Goal: Submit feedback/report problem

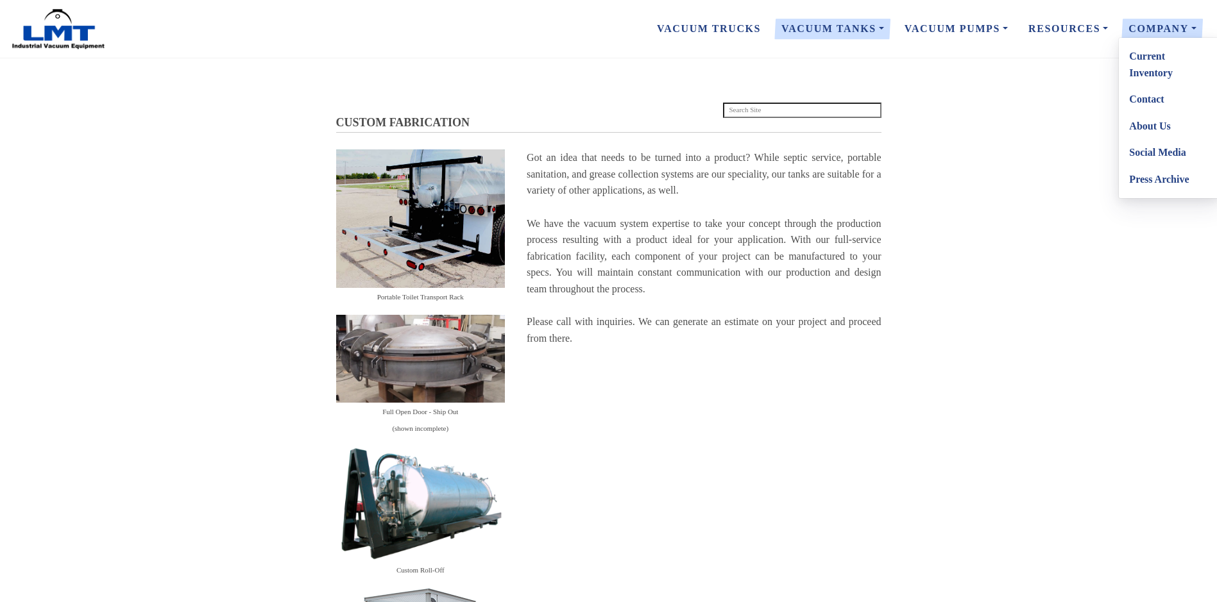
click at [1152, 100] on link "Contact" at bounding box center [1169, 99] width 101 height 27
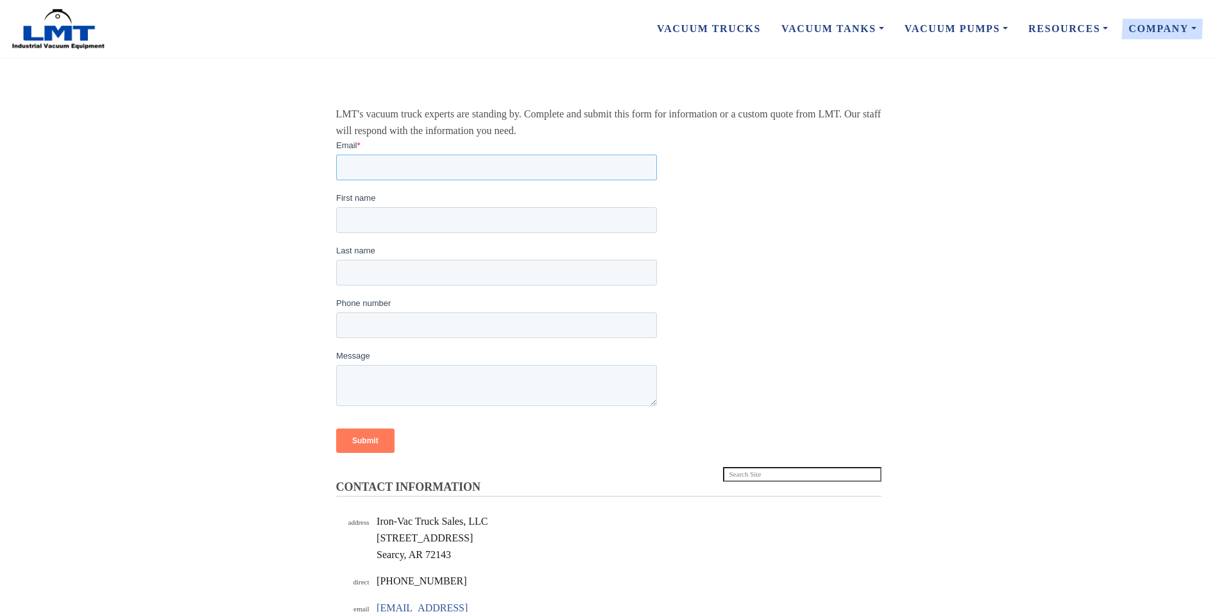
click at [402, 169] on input "Email *" at bounding box center [495, 167] width 321 height 26
type input "[EMAIL_ADDRESS][DOMAIN_NAME]"
click at [403, 224] on input "First name" at bounding box center [495, 220] width 321 height 26
type input "[PERSON_NAME]"
click at [400, 267] on input "Last name" at bounding box center [495, 272] width 321 height 26
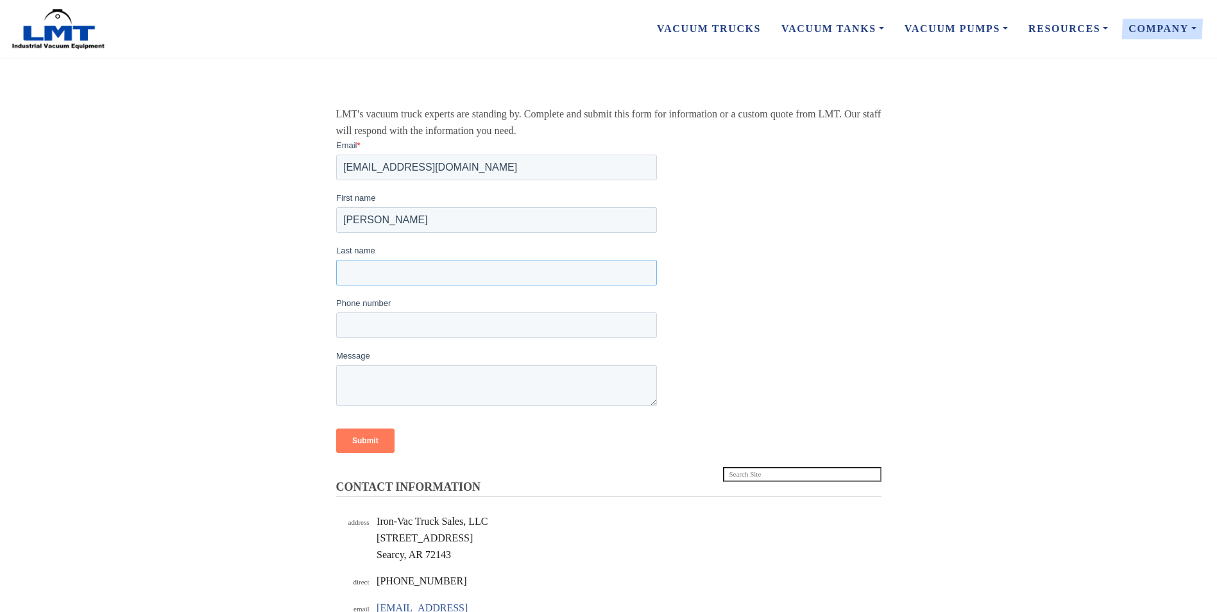
type input "[PERSON_NAME]"
click at [398, 319] on input "Phone number" at bounding box center [495, 325] width 321 height 26
type input "[PHONE_NUMBER]"
click at [410, 384] on textarea "Message" at bounding box center [495, 384] width 321 height 41
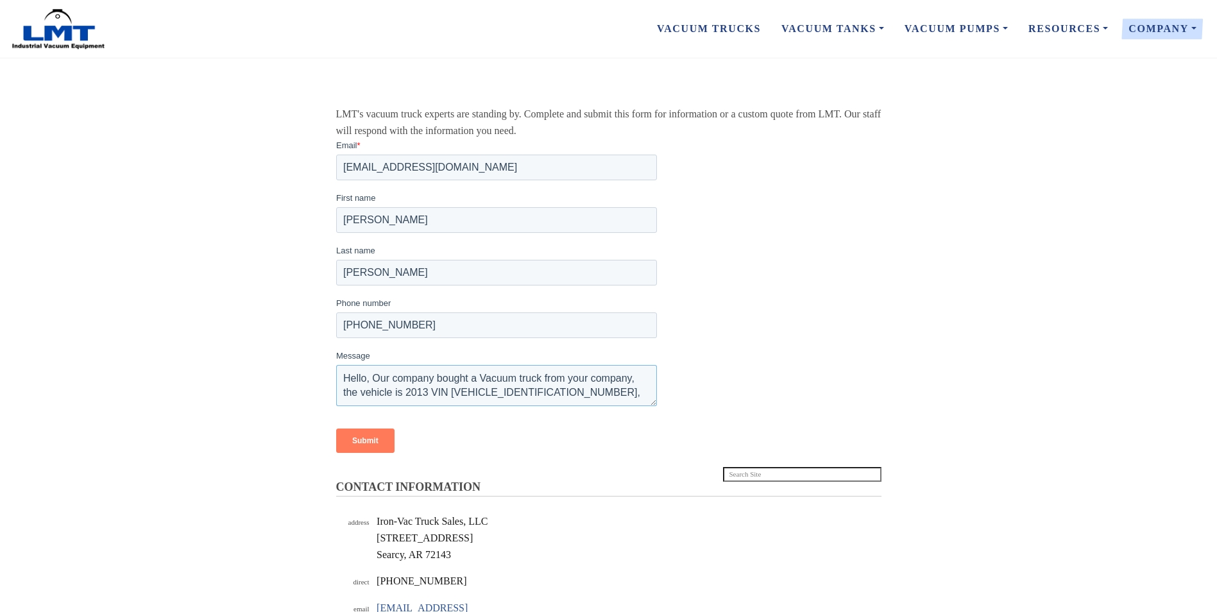
click at [568, 394] on textarea "Hello, Our company bought a Vacuum truck from your company, the vehicle is 2013…" at bounding box center [495, 384] width 321 height 41
click at [395, 406] on form "Email * kwilson@orh.net.au First name Kerri Last name WIlson Phone number +6189…" at bounding box center [607, 301] width 545 height 325
click at [576, 400] on textarea "Hello, Our company bought a Vacuum truck from your company, the vehicle is 2013…" at bounding box center [495, 384] width 321 height 41
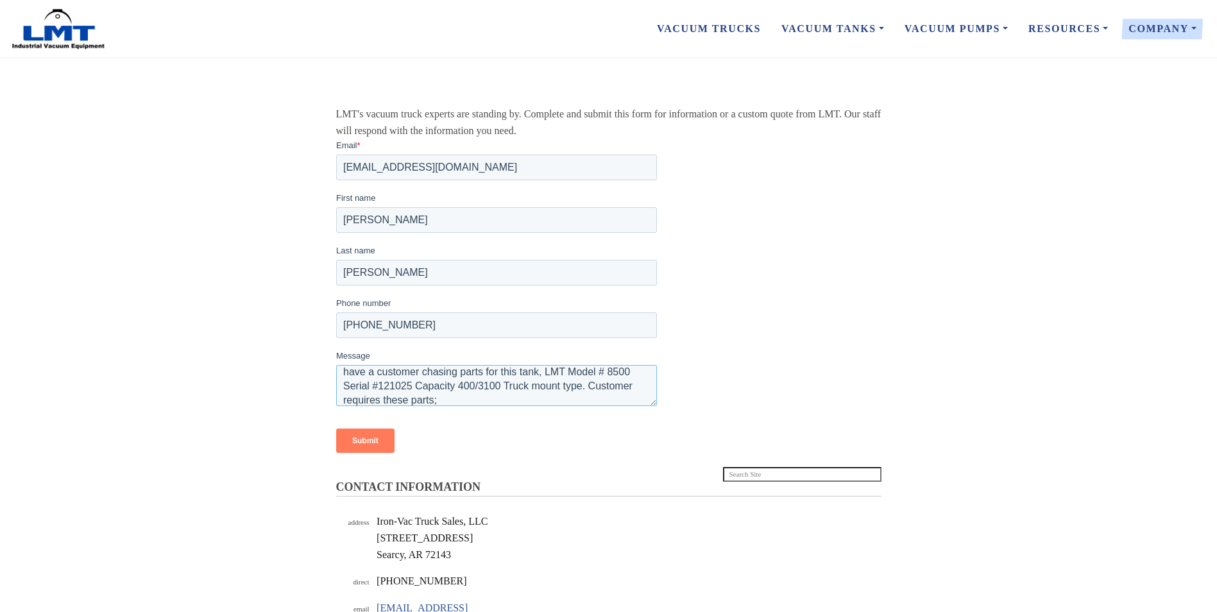
click at [448, 400] on textarea "Hello, Our company bought a Vacuum truck from your company, the vehicle is 2013…" at bounding box center [495, 384] width 321 height 41
paste textarea "Rear door seal and hold down bolts and lugs Top hatch seals all relieve valves …"
click at [438, 376] on textarea "Hello, Our company bought a Vacuum truck from your company, the vehicle is 2013…" at bounding box center [495, 384] width 321 height 41
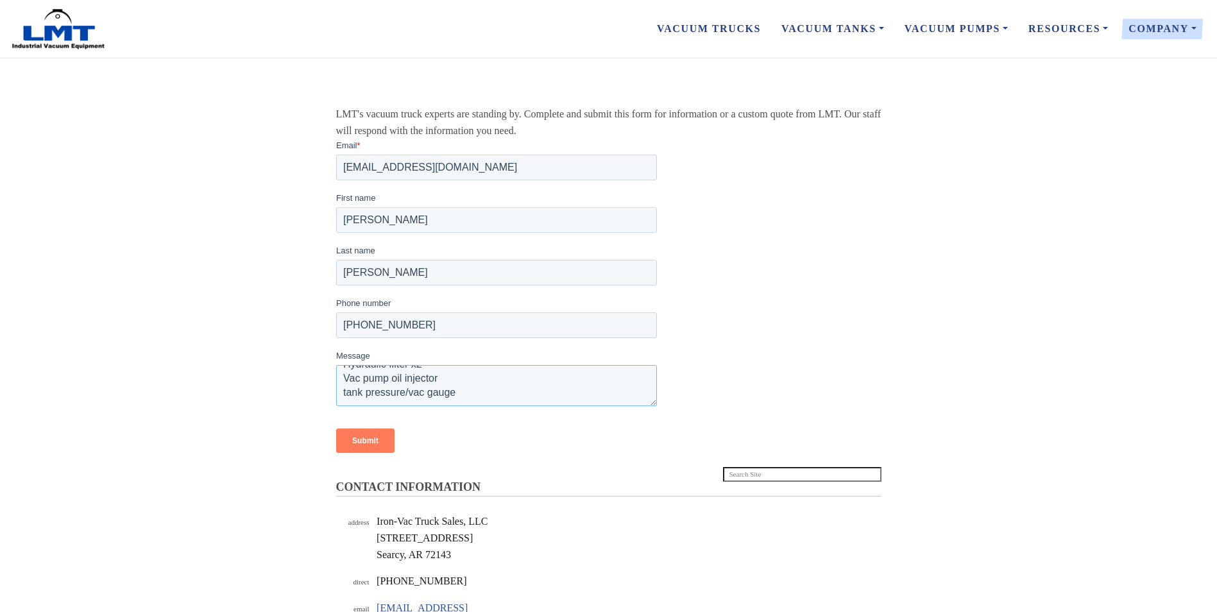
click at [506, 384] on textarea "Hello, Our company bought a Vacuum truck from your company, the vehicle is 2013…" at bounding box center [495, 384] width 321 height 41
type textarea "Hello, Our company bought a Vacuum truck from your company, the vehicle is 2013…"
click at [375, 437] on input "Submit" at bounding box center [364, 440] width 58 height 24
